Goal: Information Seeking & Learning: Learn about a topic

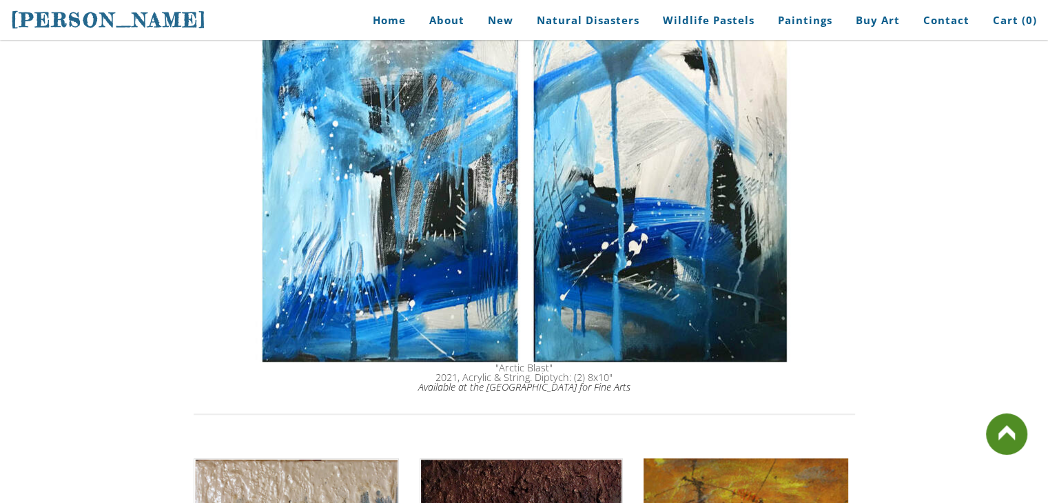
scroll to position [951, 0]
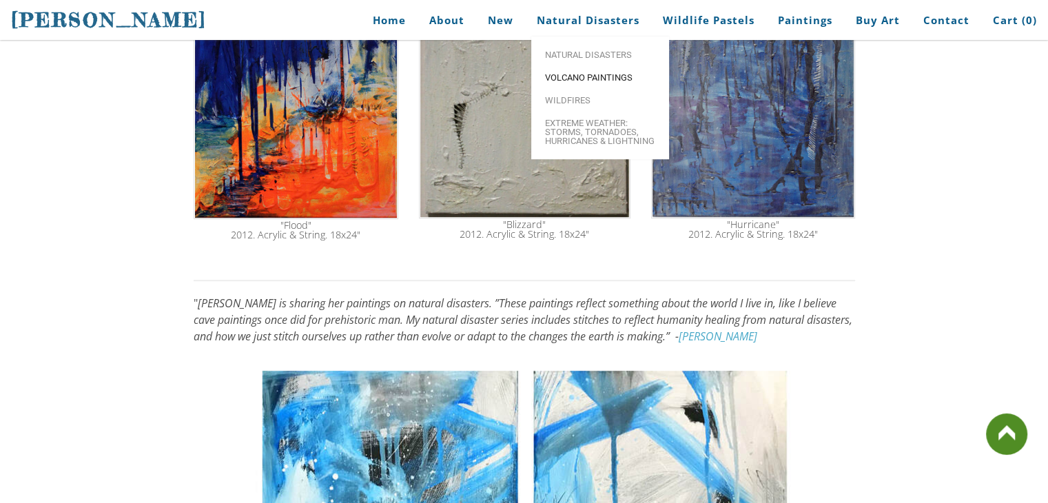
click at [590, 79] on span "Volcano paintings" at bounding box center [600, 77] width 110 height 9
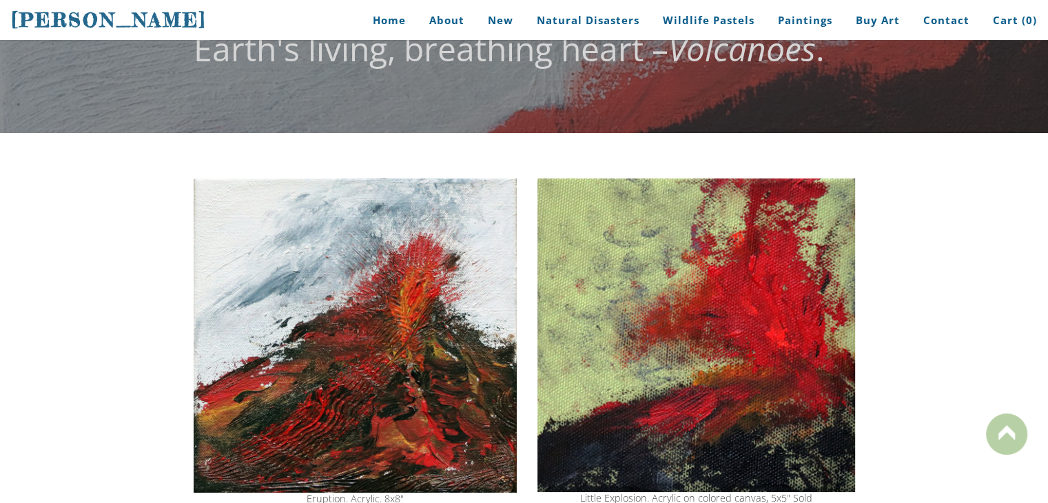
scroll to position [201, 0]
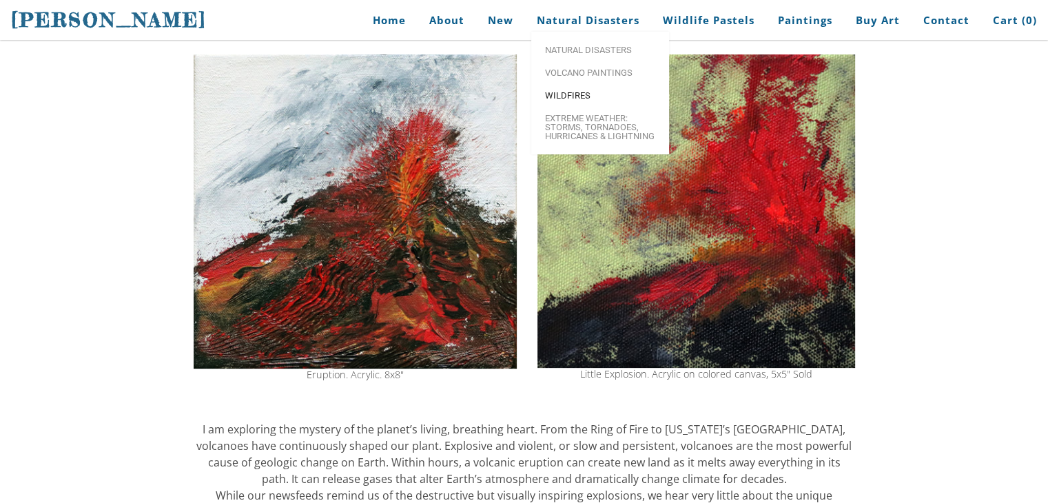
click at [584, 93] on span "Wildfires" at bounding box center [600, 95] width 110 height 9
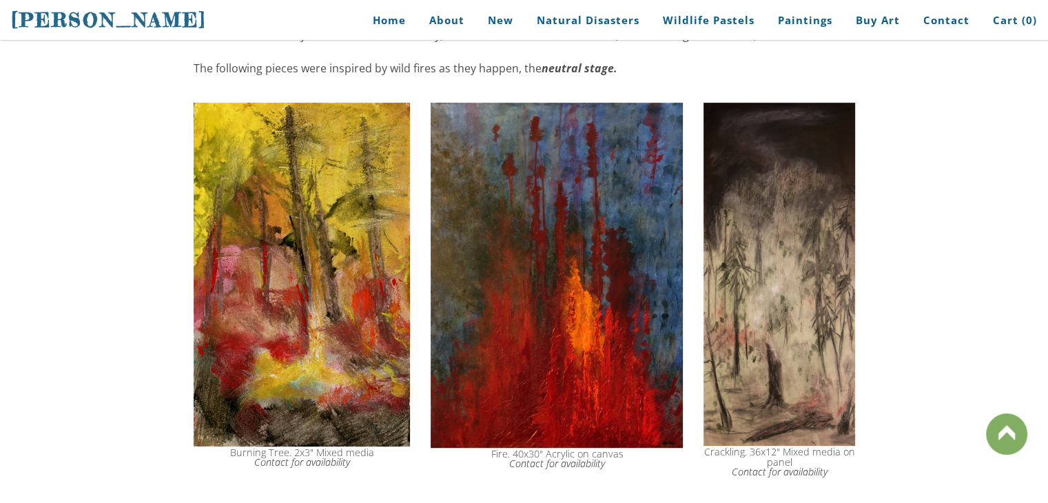
scroll to position [674, 0]
